Goal: Ask a question

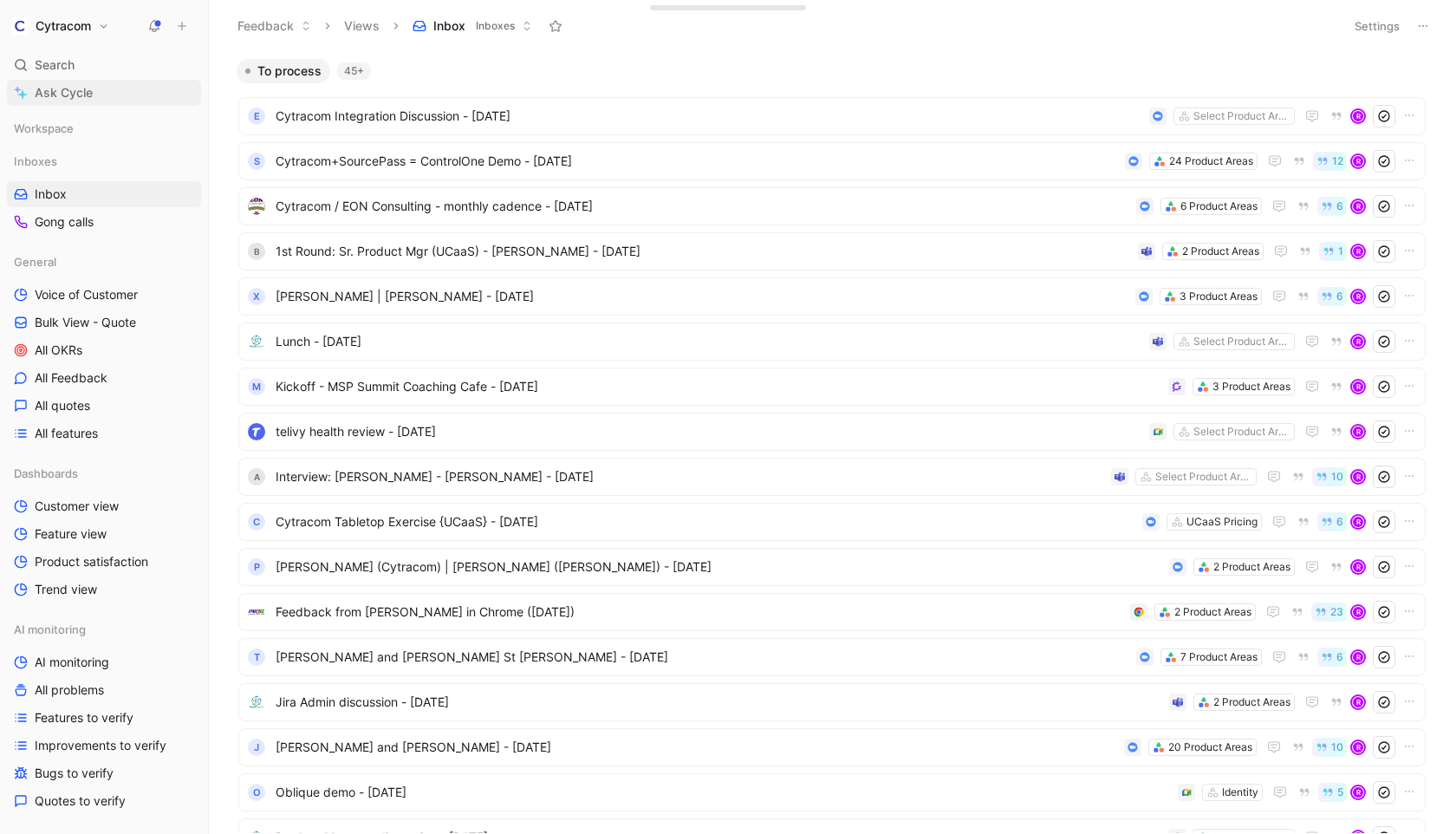
click at [48, 89] on span "Ask Cycle" at bounding box center [63, 92] width 58 height 21
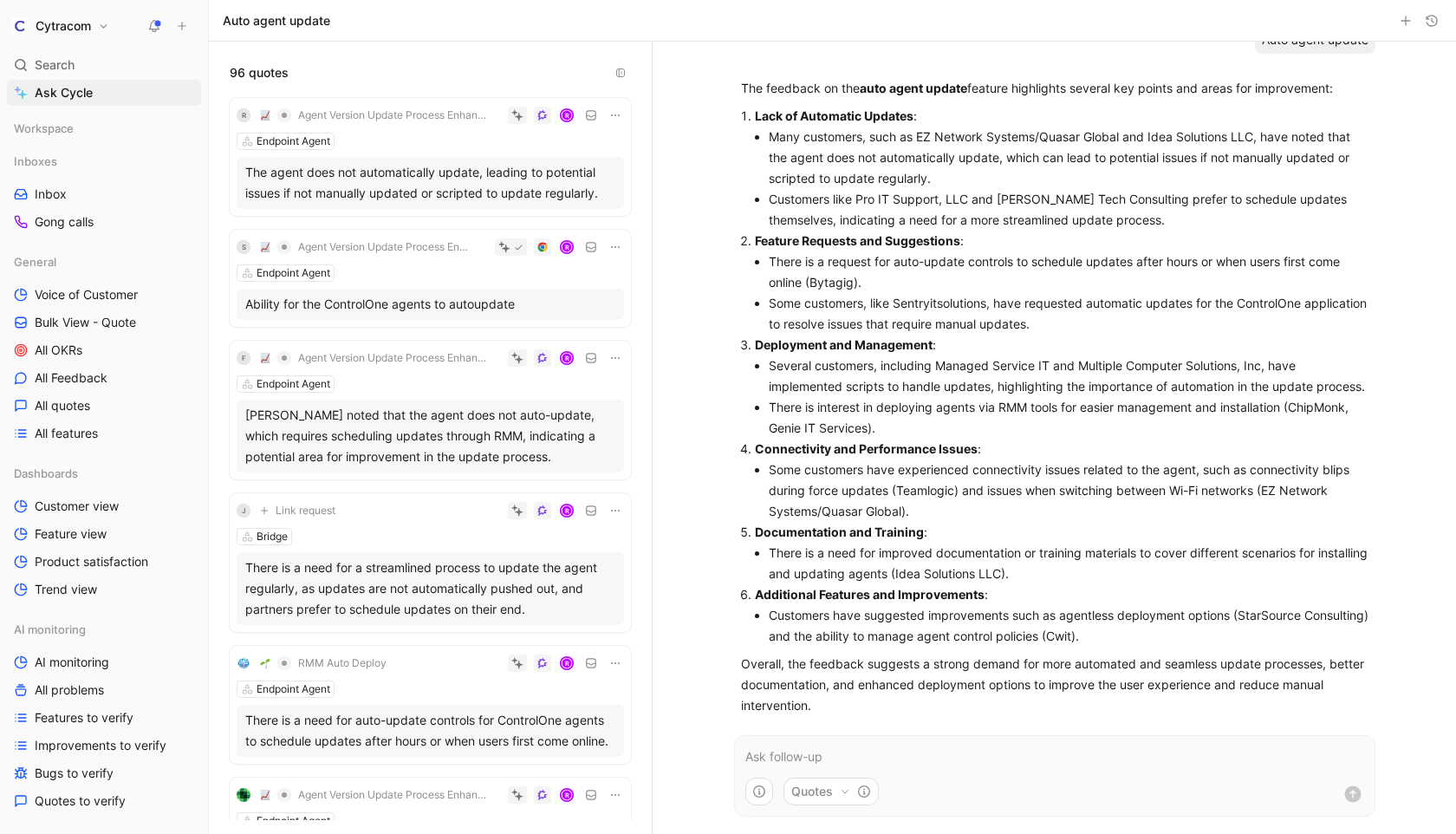
scroll to position [80, 0]
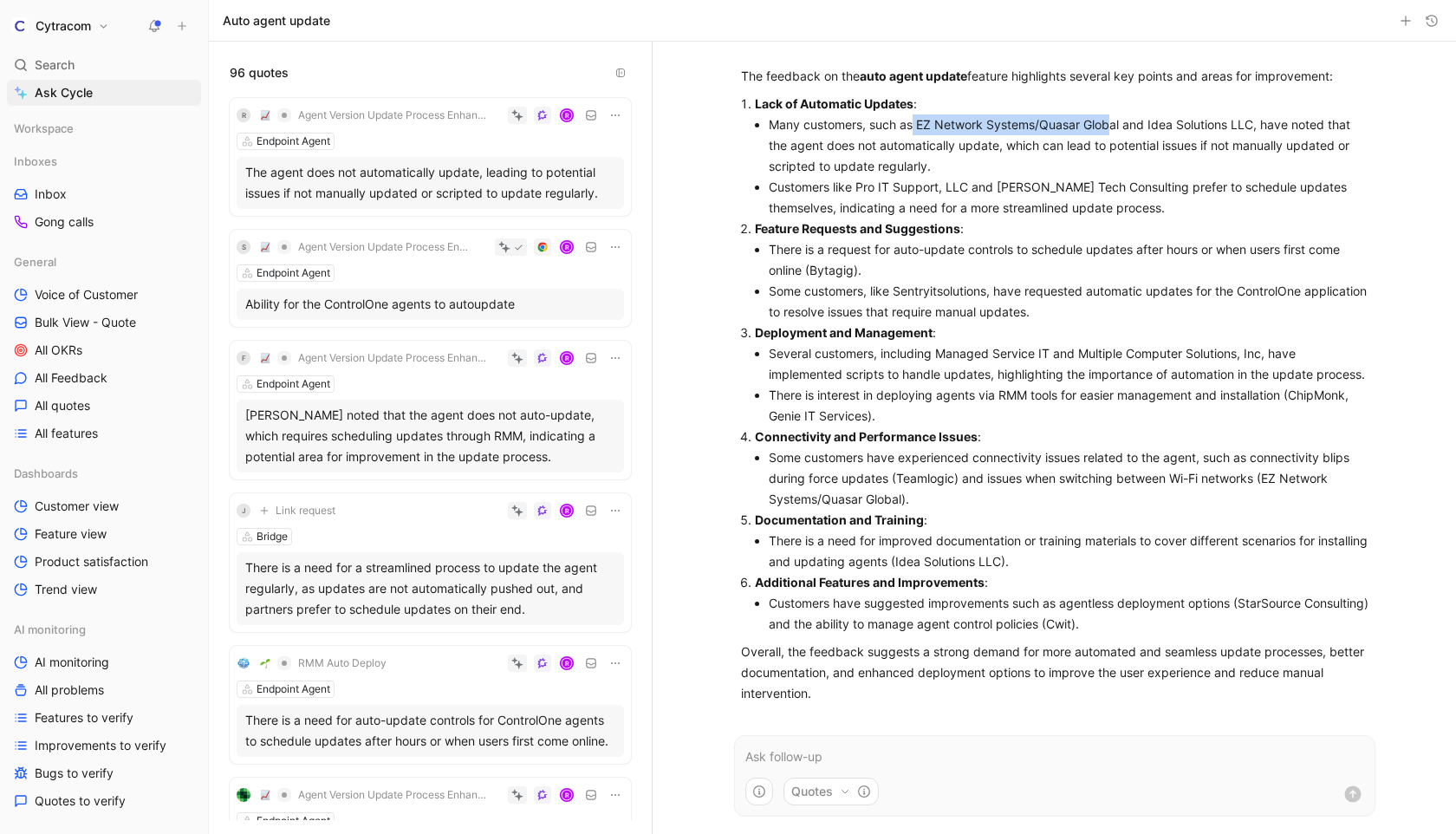
drag, startPoint x: 912, startPoint y: 108, endPoint x: 1113, endPoint y: 103, distance: 201.1
click at [1113, 114] on li "Many customers, such as EZ Network Systems/Quasar Global and Idea Solutions LLC…" at bounding box center [1069, 145] width 600 height 62
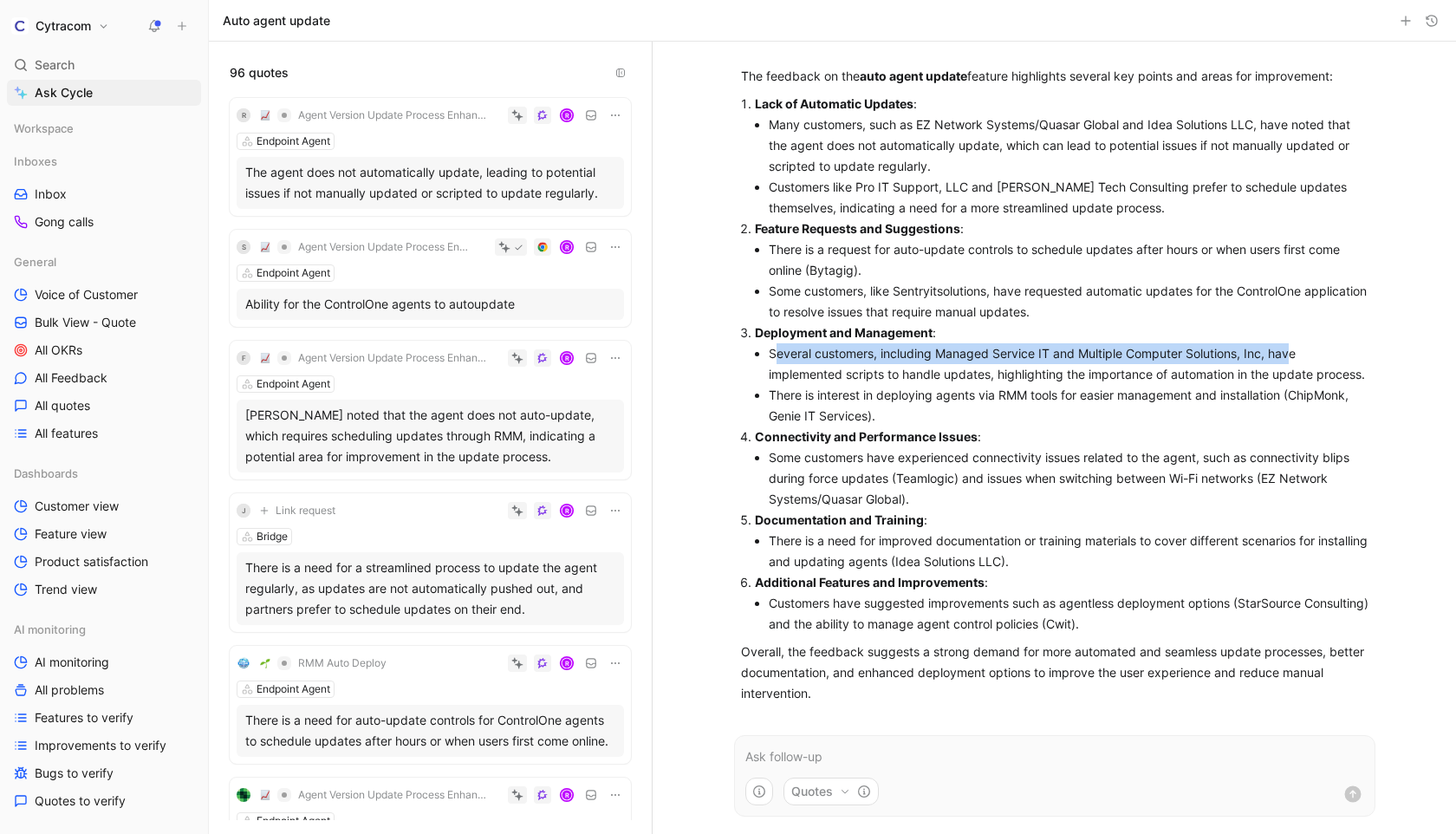
drag, startPoint x: 773, startPoint y: 337, endPoint x: 1292, endPoint y: 342, distance: 519.0
click at [1292, 343] on li "Several customers, including Managed Service IT and Multiple Computer Solutions…" at bounding box center [1069, 364] width 600 height 41
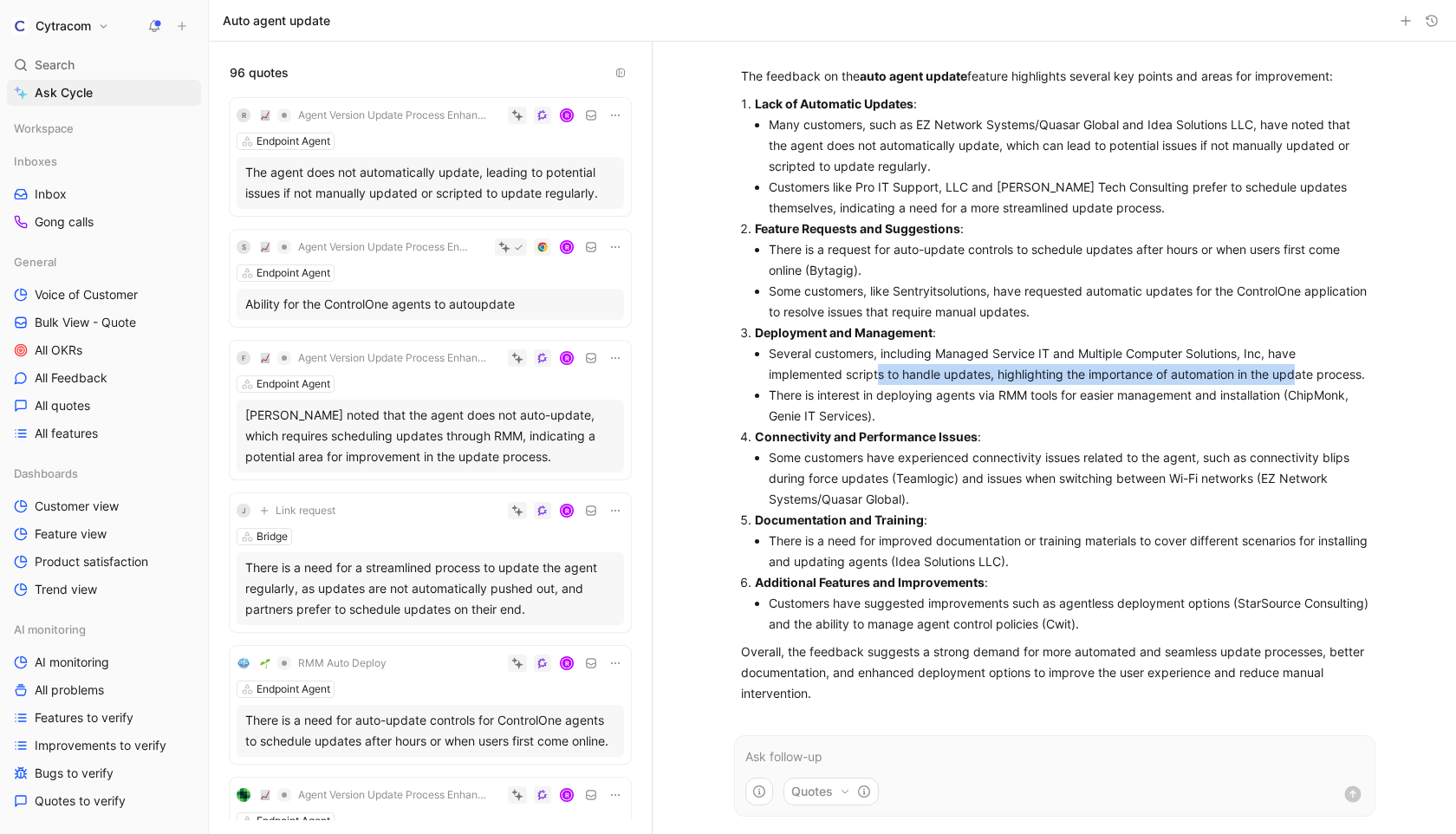
drag, startPoint x: 880, startPoint y: 354, endPoint x: 1300, endPoint y: 362, distance: 420.1
click at [1300, 362] on li "Several customers, including Managed Service IT and Multiple Computer Solutions…" at bounding box center [1069, 364] width 600 height 41
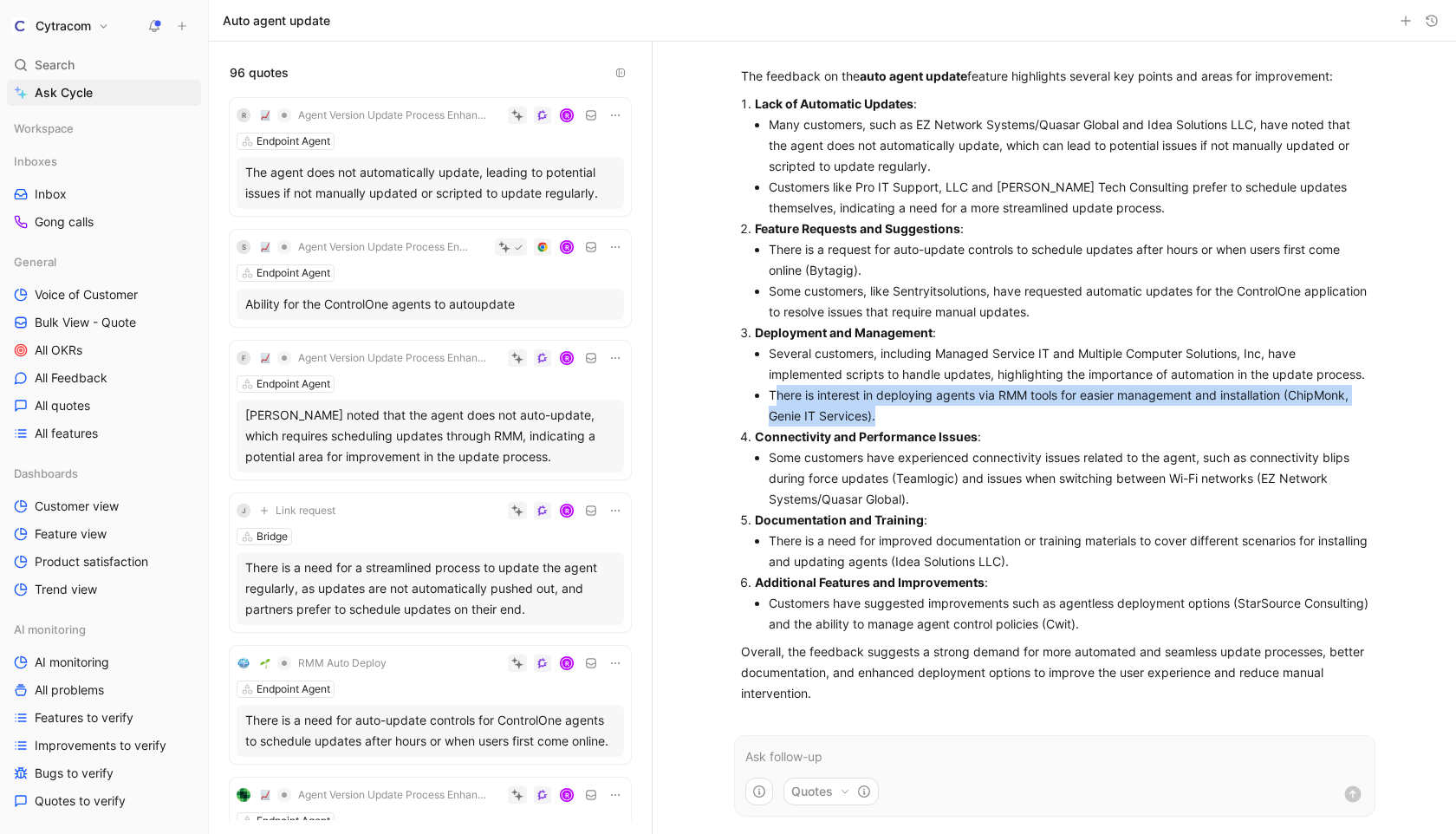
drag, startPoint x: 778, startPoint y: 399, endPoint x: 939, endPoint y: 410, distance: 161.4
click at [939, 410] on li "There is interest in deploying agents via RMM tools for easier management and i…" at bounding box center [1069, 405] width 600 height 41
click at [937, 419] on li "There is interest in deploying agents via RMM tools for easier management and i…" at bounding box center [1069, 405] width 600 height 41
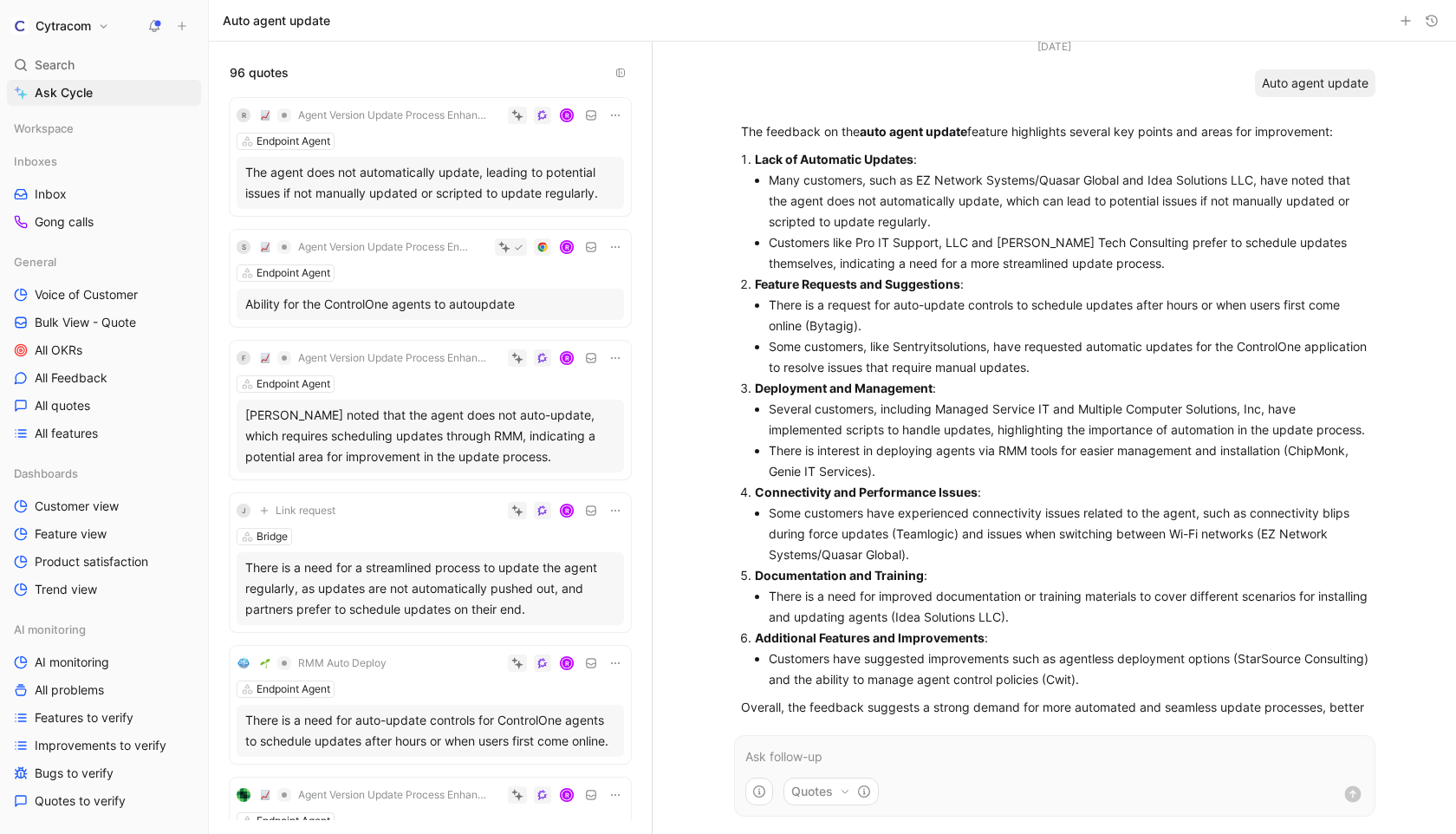
scroll to position [0, 0]
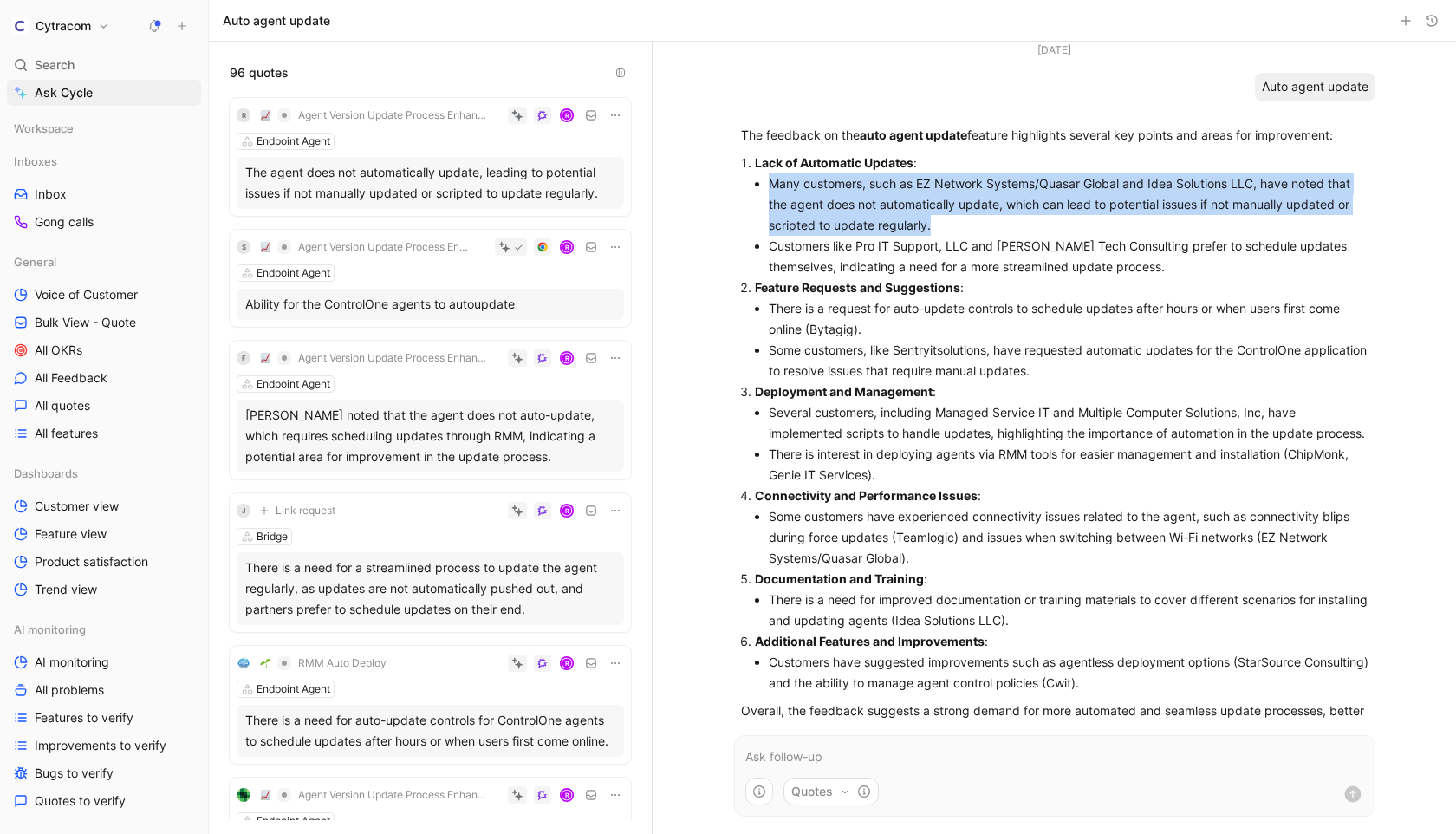
drag, startPoint x: 771, startPoint y: 186, endPoint x: 1012, endPoint y: 226, distance: 244.3
click at [1012, 226] on li "Many customers, such as EZ Network Systems/Quasar Global and Idea Solutions LLC…" at bounding box center [1069, 204] width 600 height 62
copy li "Many customers, such as EZ Network Systems/Quasar Global and Idea Solutions LLC…"
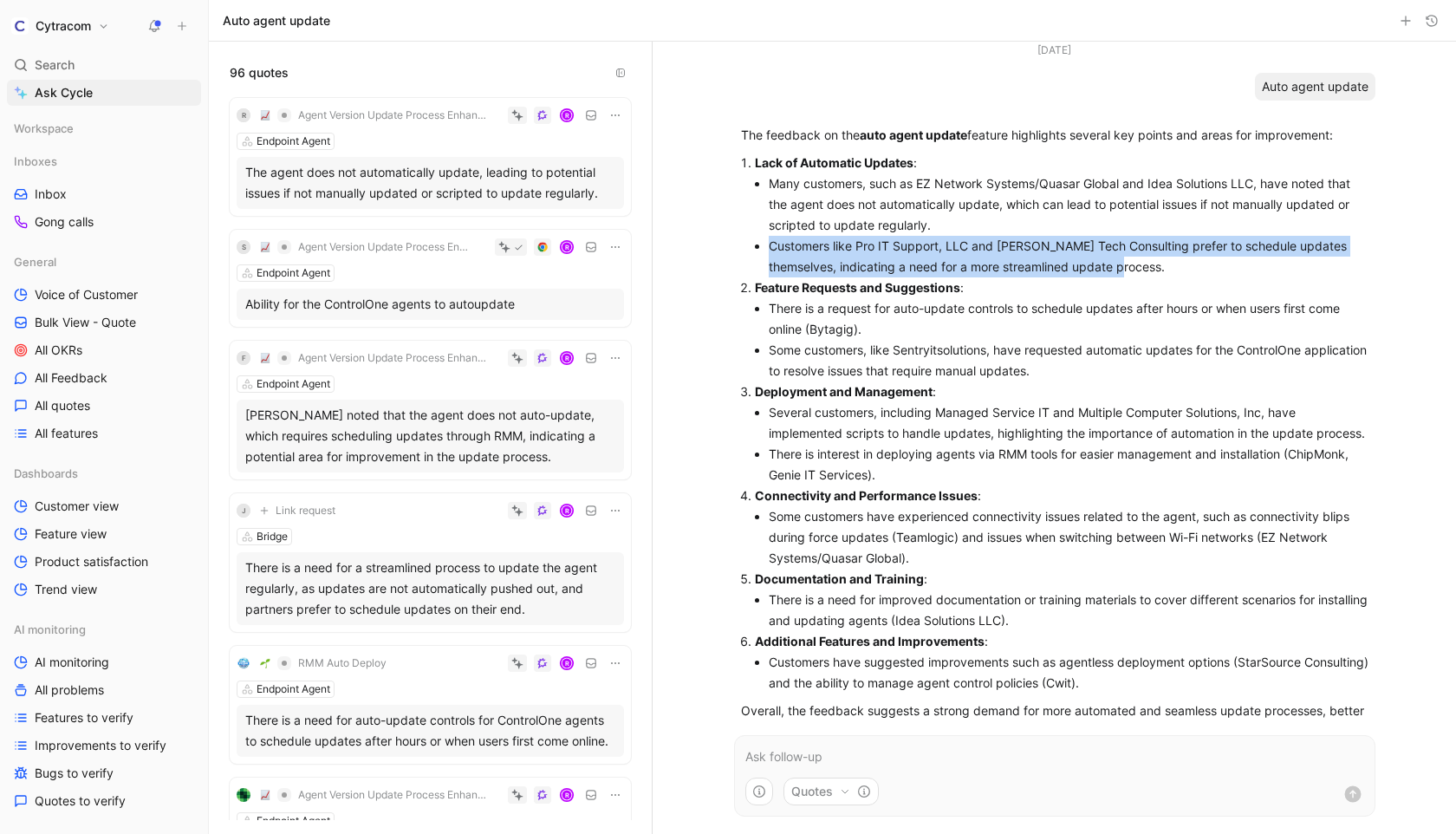
drag, startPoint x: 767, startPoint y: 247, endPoint x: 1181, endPoint y: 268, distance: 414.5
click at [1181, 268] on ul "Many customers, such as EZ Network Systems/Quasar Global and Idea Solutions LLC…" at bounding box center [1062, 225] width 613 height 104
copy li "Customers like Pro IT Support, LLC and [PERSON_NAME] Tech Consulting prefer to …"
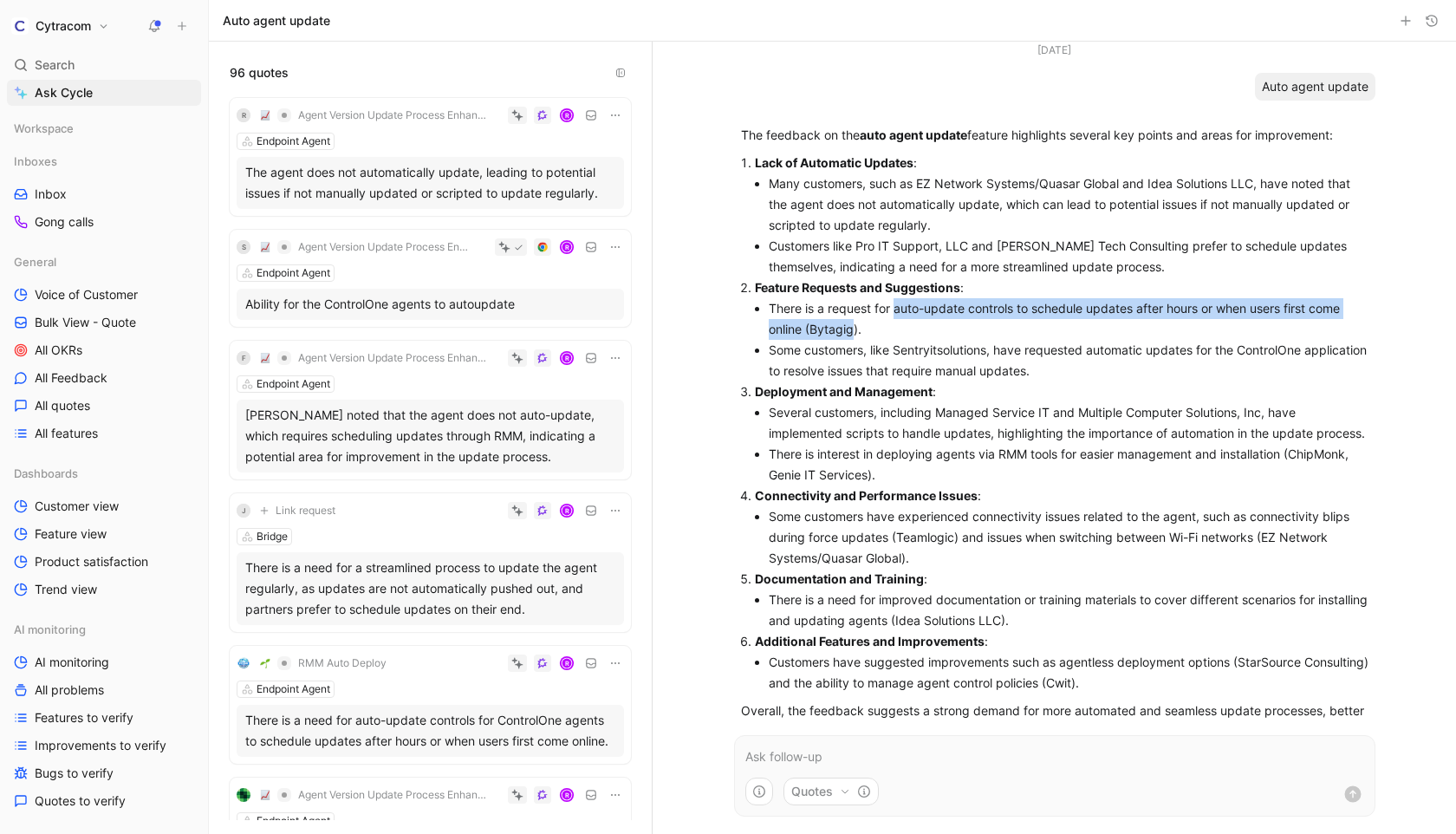
drag, startPoint x: 853, startPoint y: 330, endPoint x: 894, endPoint y: 309, distance: 46.1
click at [894, 309] on li "There is a request for auto-update controls to schedule updates after hours or …" at bounding box center [1069, 319] width 600 height 41
copy li "auto-update controls to schedule updates after hours or when users first come o…"
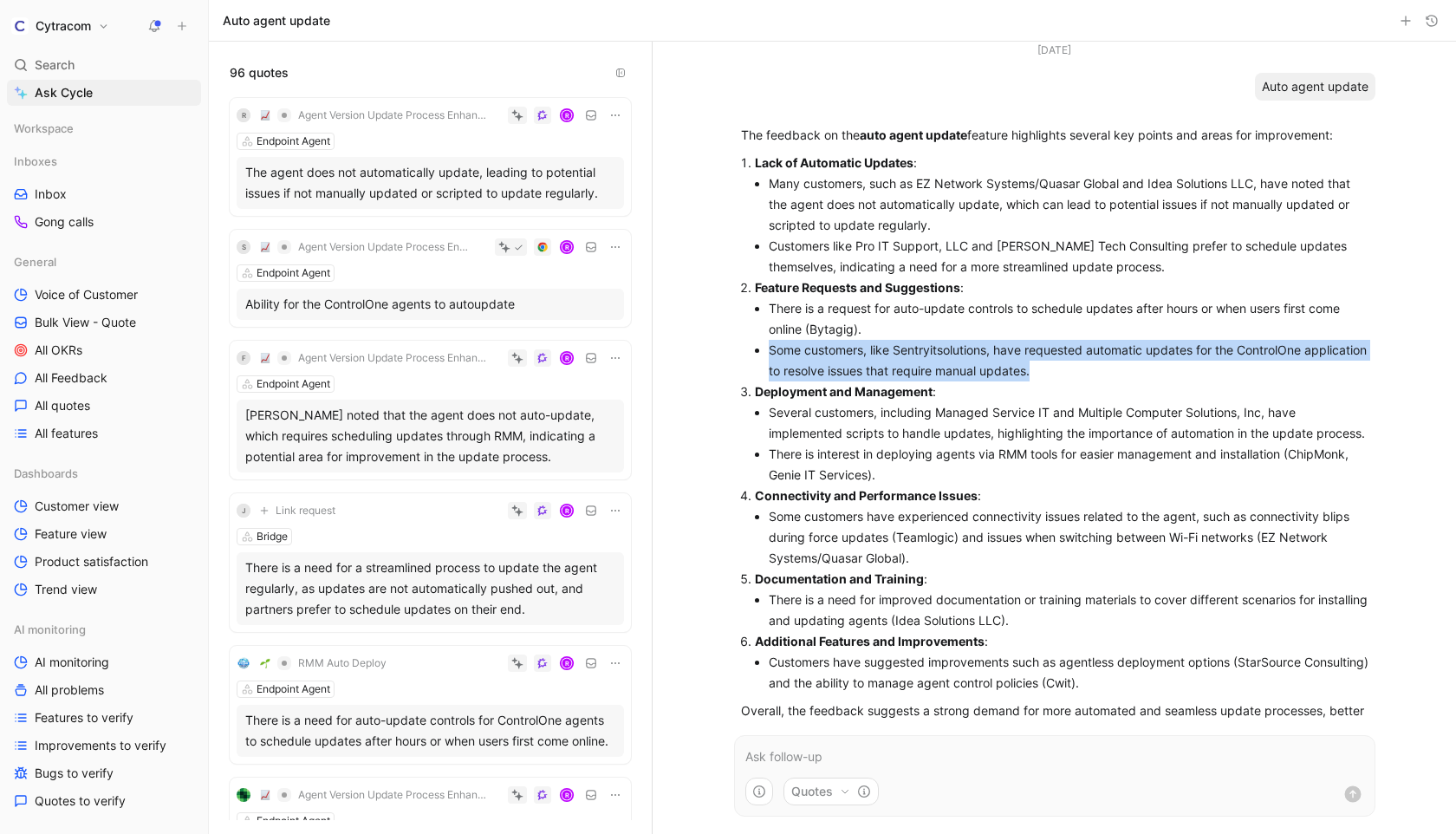
drag, startPoint x: 1127, startPoint y: 366, endPoint x: 768, endPoint y: 351, distance: 359.3
click at [769, 351] on li "Some customers, like Sentryitsolutions, have requested automatic updates for th…" at bounding box center [1069, 361] width 600 height 41
copy li "Some customers, like Sentryitsolutions, have requested automatic updates for th…"
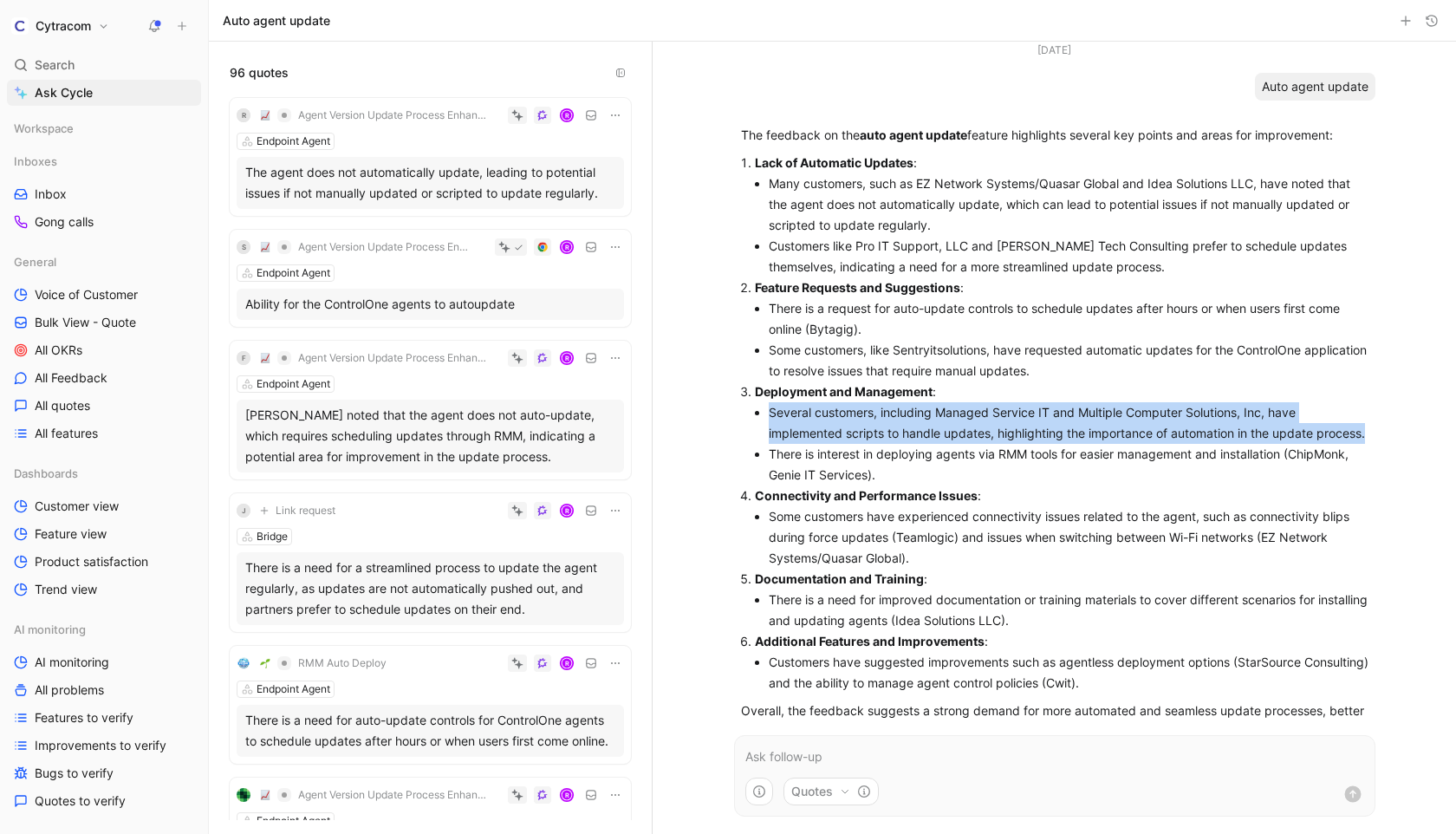
drag, startPoint x: 823, startPoint y: 453, endPoint x: 763, endPoint y: 418, distance: 69.5
click at [763, 418] on ul "Several customers, including Managed Service IT and Multiple Computer Solutions…" at bounding box center [1062, 444] width 613 height 84
copy li "Several customers, including Managed Service IT and Multiple Computer Solutions…"
